Goal: Task Accomplishment & Management: Complete application form

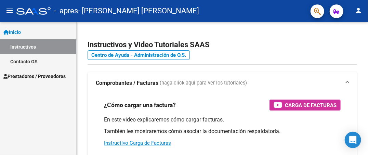
click at [37, 72] on span "Prestadores / Proveedores" at bounding box center [34, 76] width 62 height 8
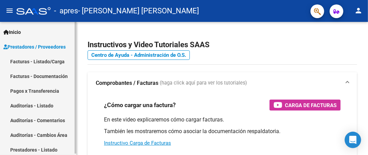
click at [37, 60] on link "Facturas - Listado/Carga" at bounding box center [38, 61] width 76 height 15
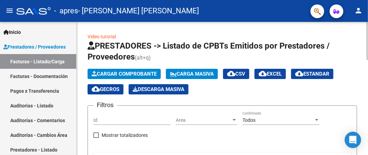
click at [112, 69] on button "Cargar Comprobante" at bounding box center [123, 74] width 73 height 10
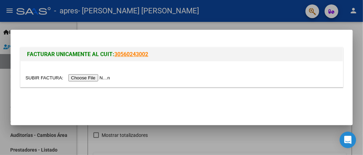
click at [90, 79] on input "file" at bounding box center [69, 77] width 86 height 7
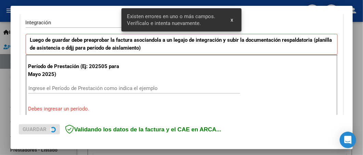
scroll to position [174, 0]
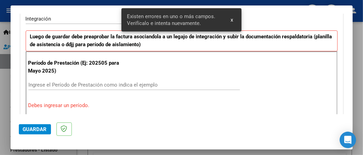
click at [125, 82] on input "Ingrese el Período de Prestación como indica el ejemplo" at bounding box center [133, 85] width 211 height 6
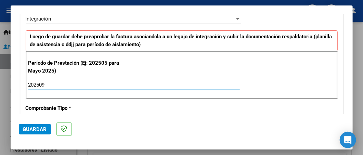
type input "202509"
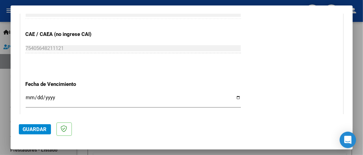
scroll to position [429, 0]
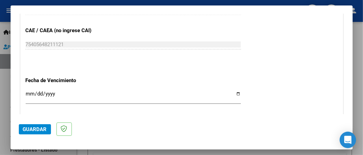
click at [234, 94] on input "Ingresar la fecha" at bounding box center [133, 96] width 215 height 11
type input "[DATE]"
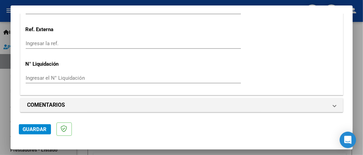
scroll to position [520, 0]
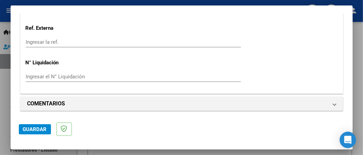
click at [28, 129] on span "Guardar" at bounding box center [35, 129] width 24 height 6
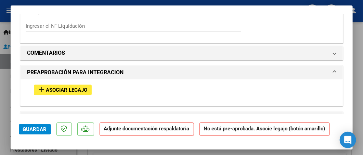
scroll to position [566, 0]
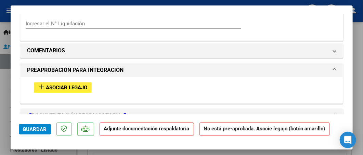
click at [55, 86] on span "Asociar Legajo" at bounding box center [66, 87] width 41 height 6
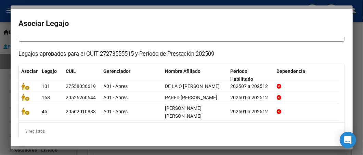
scroll to position [62, 0]
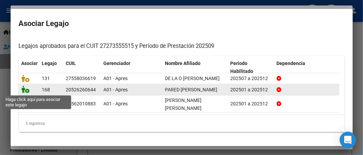
click at [26, 90] on icon at bounding box center [26, 89] width 8 height 8
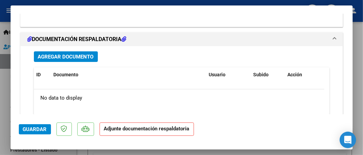
scroll to position [757, 0]
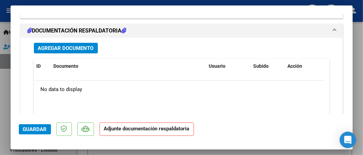
click at [67, 46] on span "Agregar Documento" at bounding box center [66, 48] width 56 height 6
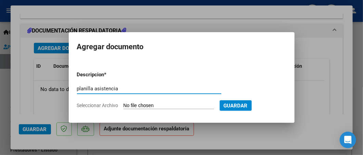
type input "planilla asistencia"
click at [137, 105] on input "Seleccionar Archivo" at bounding box center [168, 106] width 91 height 6
type input "C:\fakepath\Pared asistencia.jpg"
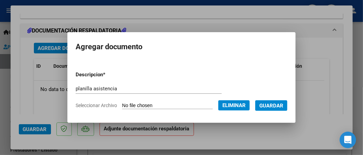
click at [274, 107] on span "Guardar" at bounding box center [271, 106] width 24 height 6
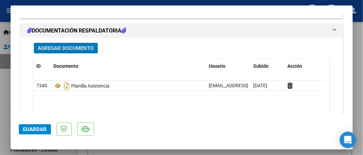
click at [29, 129] on span "Guardar" at bounding box center [35, 129] width 24 height 6
